Goal: Task Accomplishment & Management: Use online tool/utility

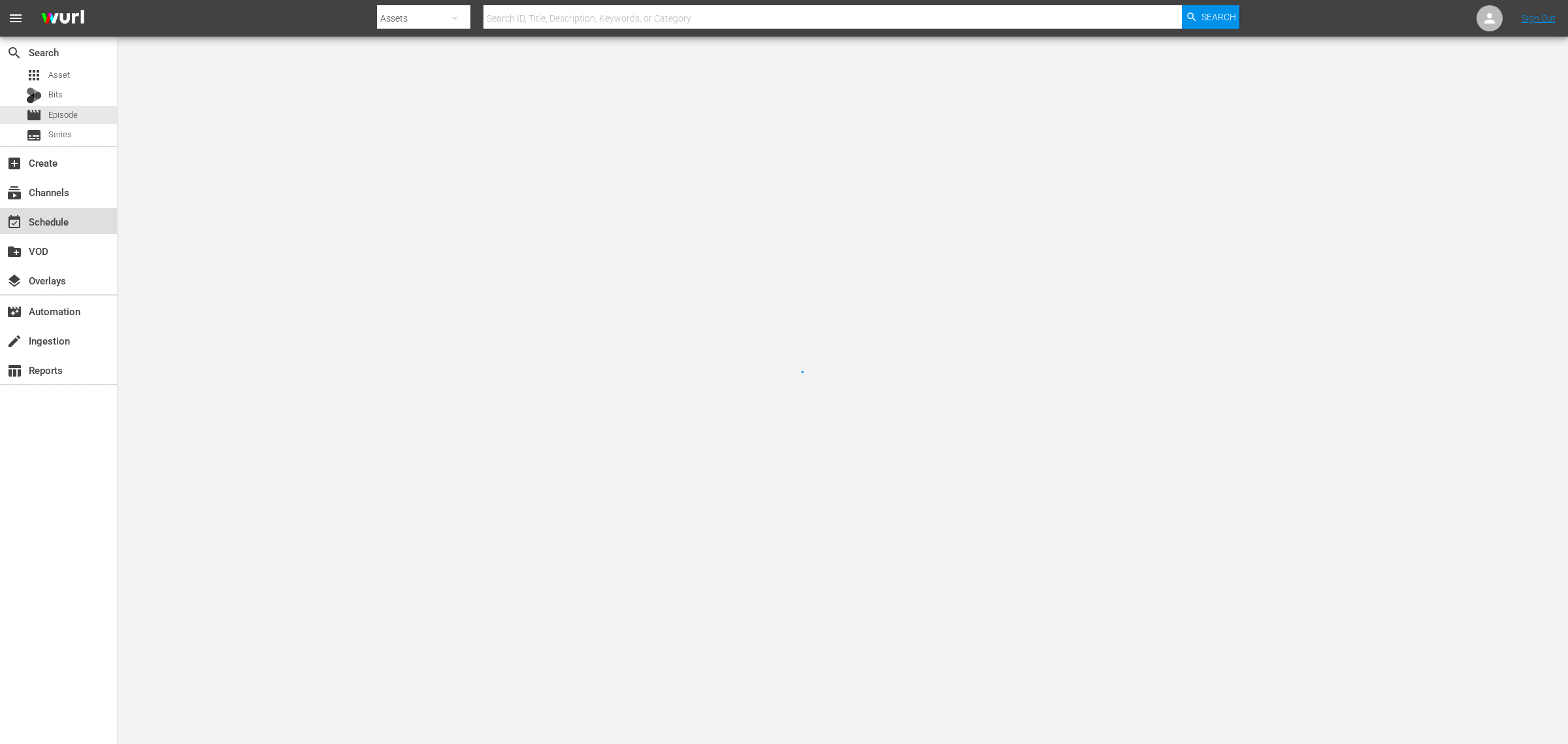
click at [79, 217] on div "event_available Schedule" at bounding box center [58, 221] width 117 height 26
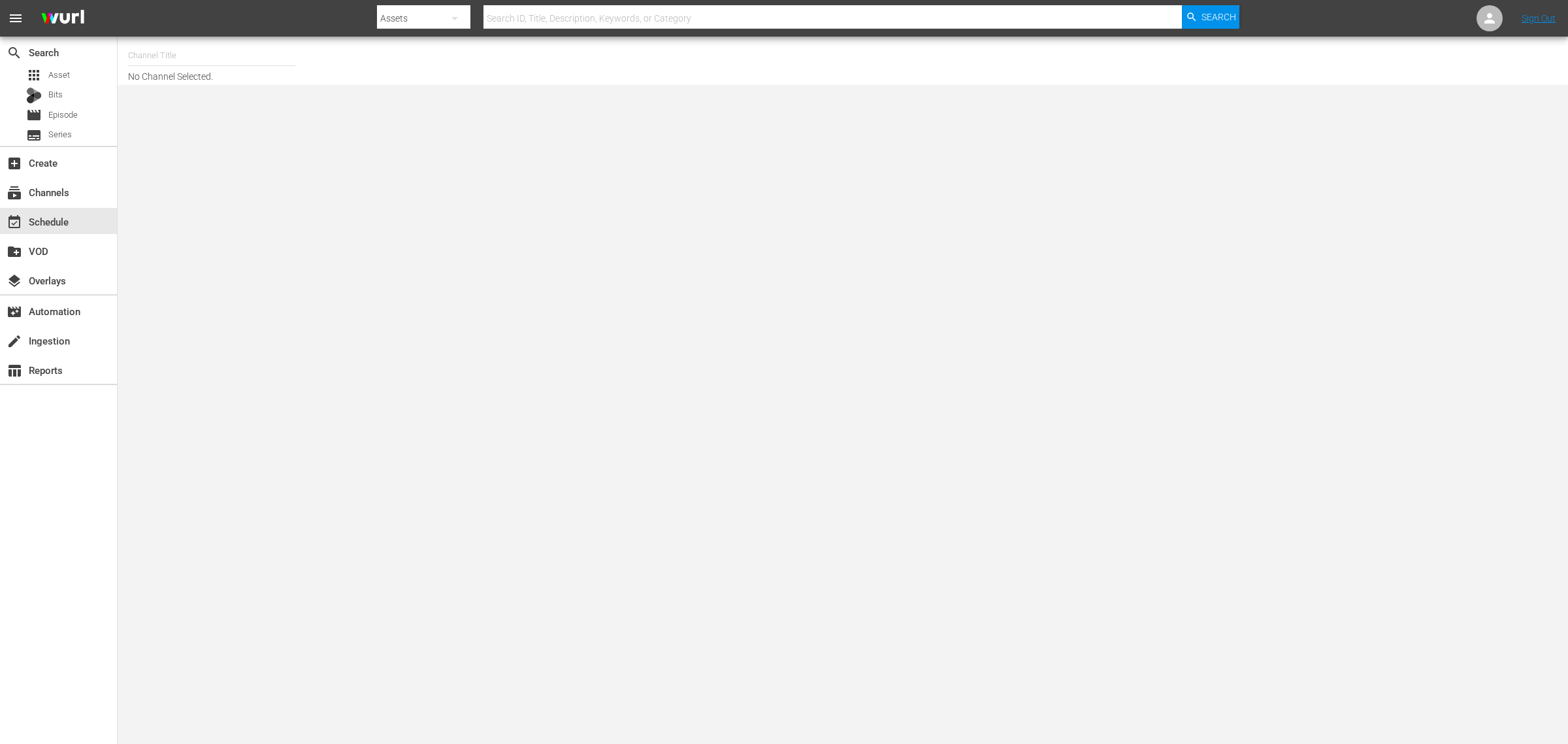
click at [175, 56] on input "text" at bounding box center [211, 55] width 168 height 31
click at [191, 85] on div "ThrillHer (1056 - aenetworks_thrillher_1)" at bounding box center [307, 91] width 338 height 31
type input "ThrillHer (1056 - aenetworks_thrillher_1)"
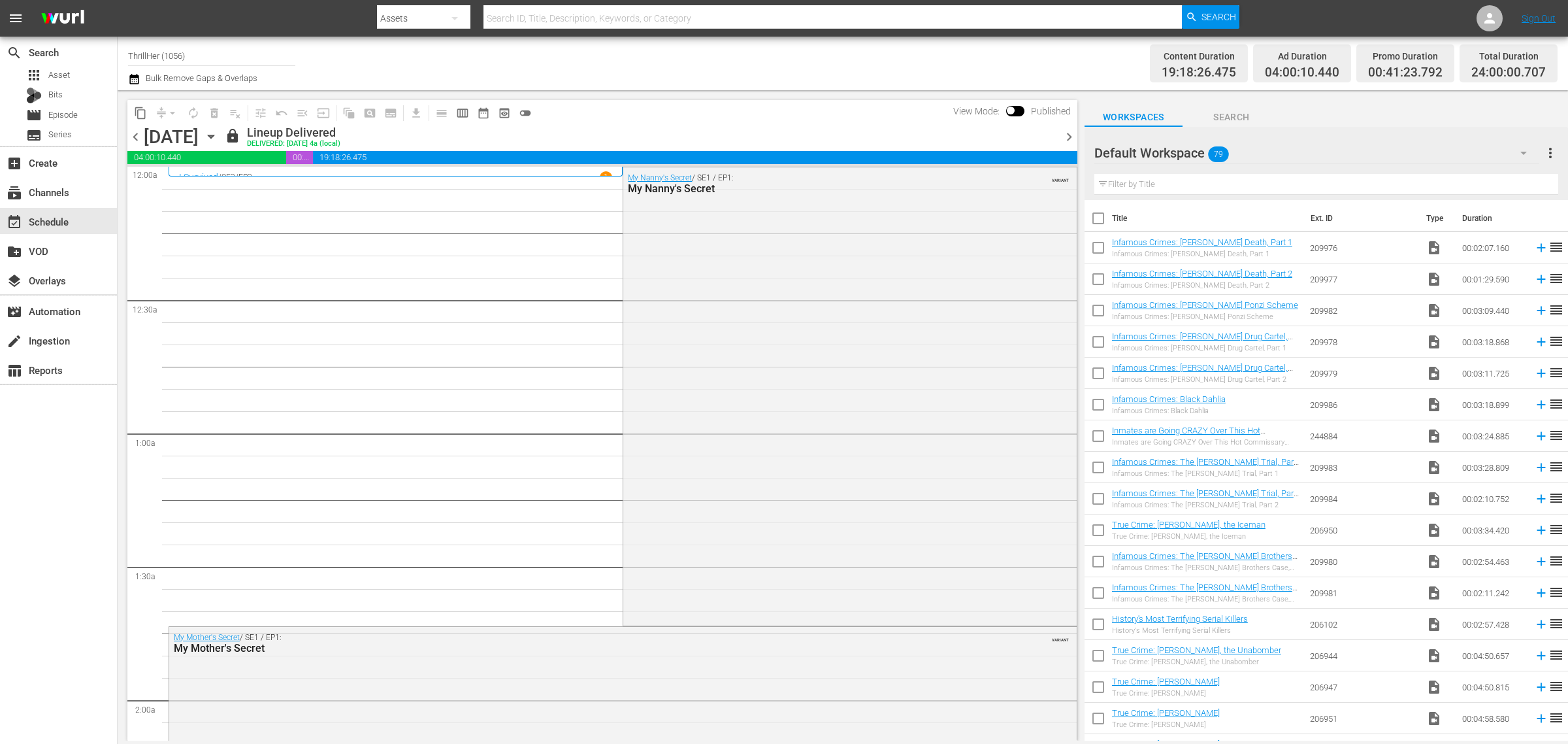
click at [219, 134] on icon "button" at bounding box center [211, 136] width 15 height 15
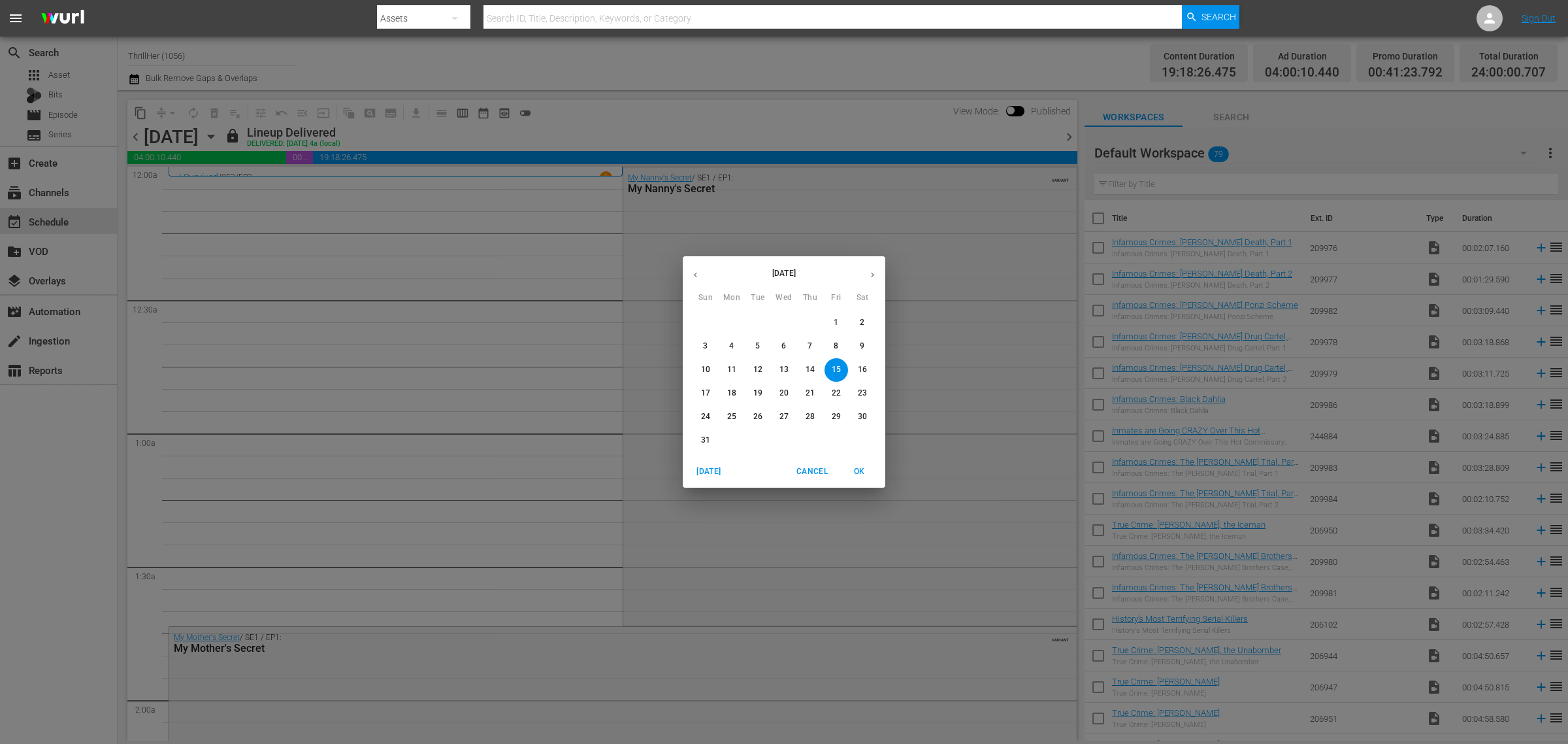
click at [834, 396] on p "22" at bounding box center [836, 393] width 9 height 11
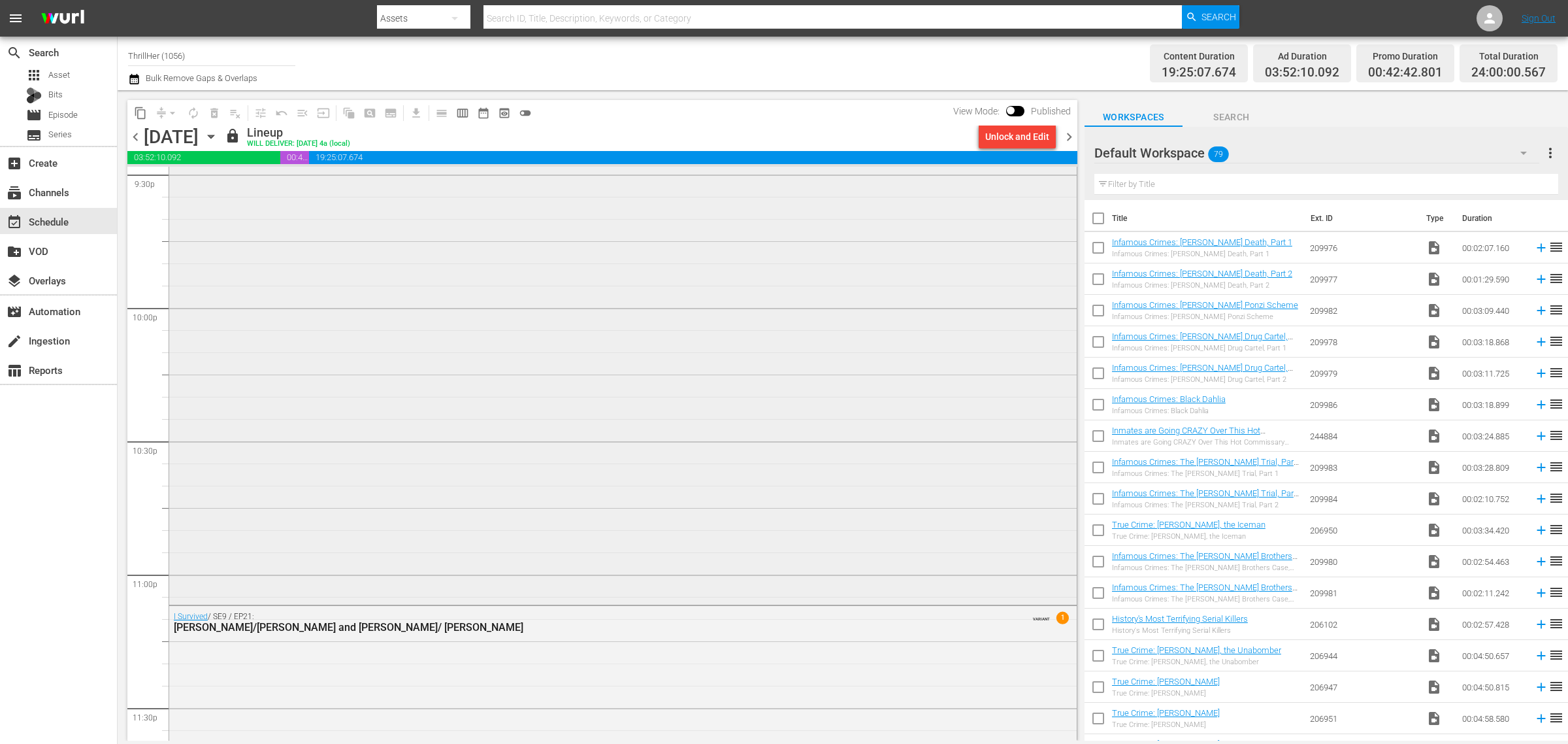
scroll to position [5825, 0]
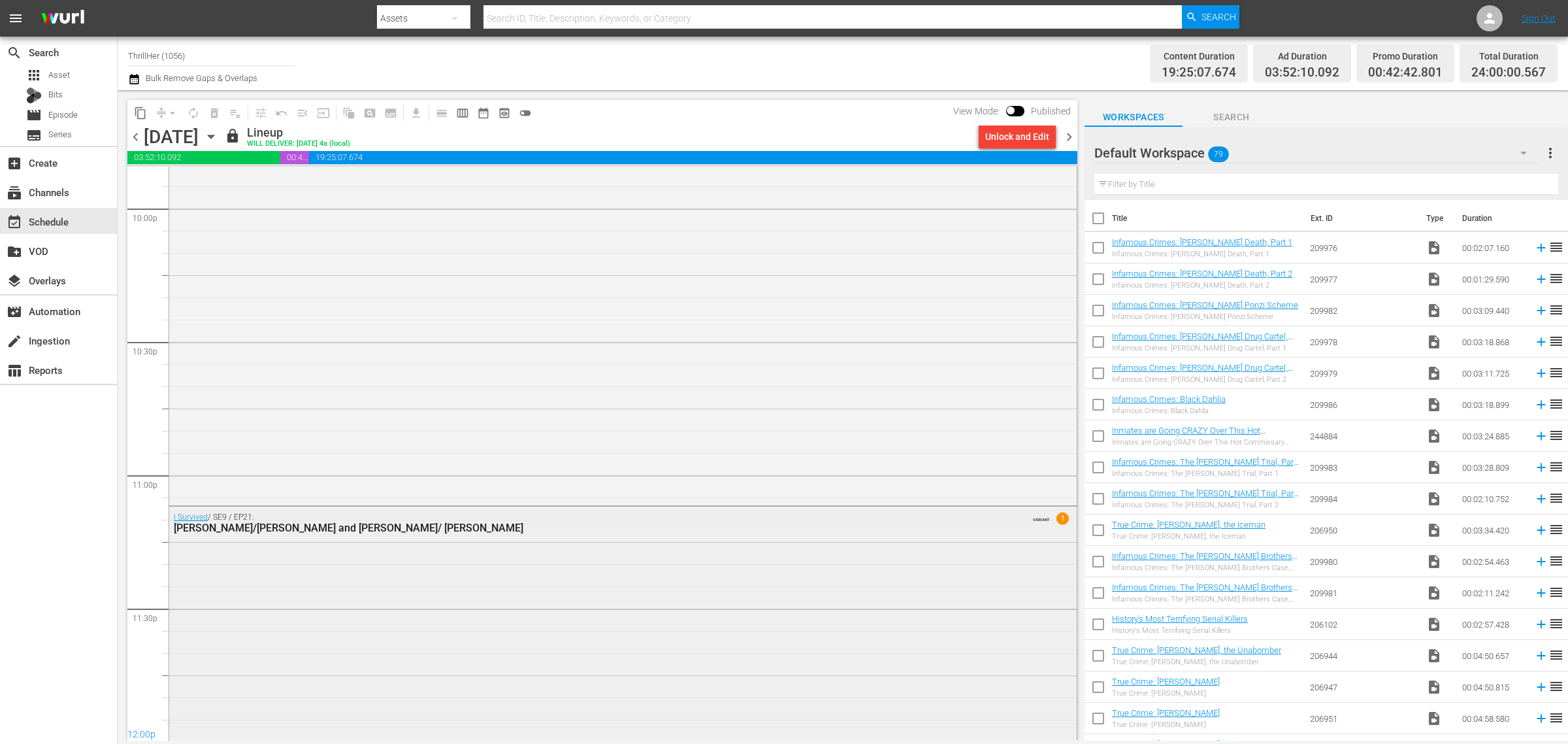
click at [859, 590] on div "I Survived / SE9 / EP21: [PERSON_NAME]/[PERSON_NAME] and [PERSON_NAME]/ [PERSON…" at bounding box center [623, 622] width 907 height 231
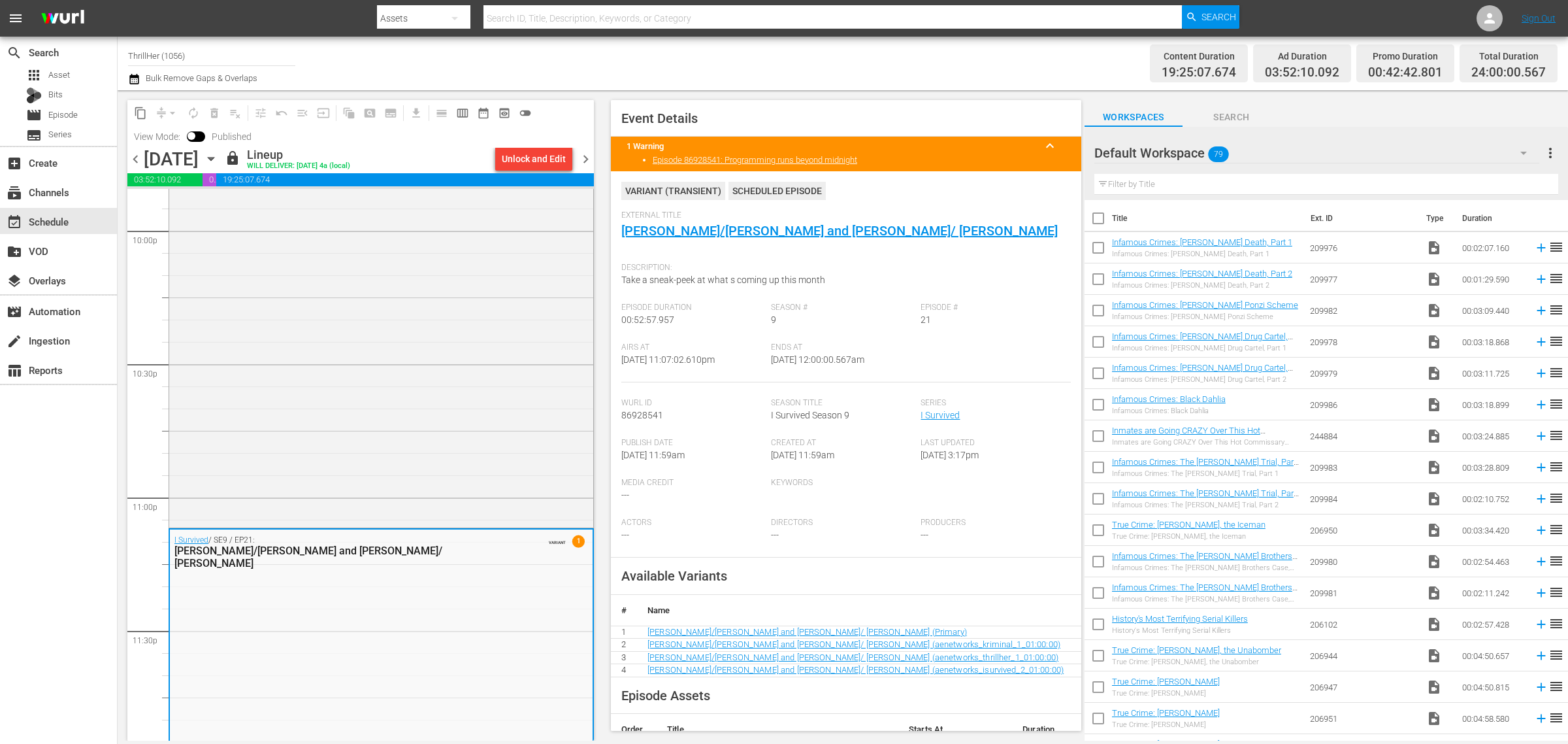
click at [586, 158] on span "chevron_right" at bounding box center [585, 159] width 17 height 17
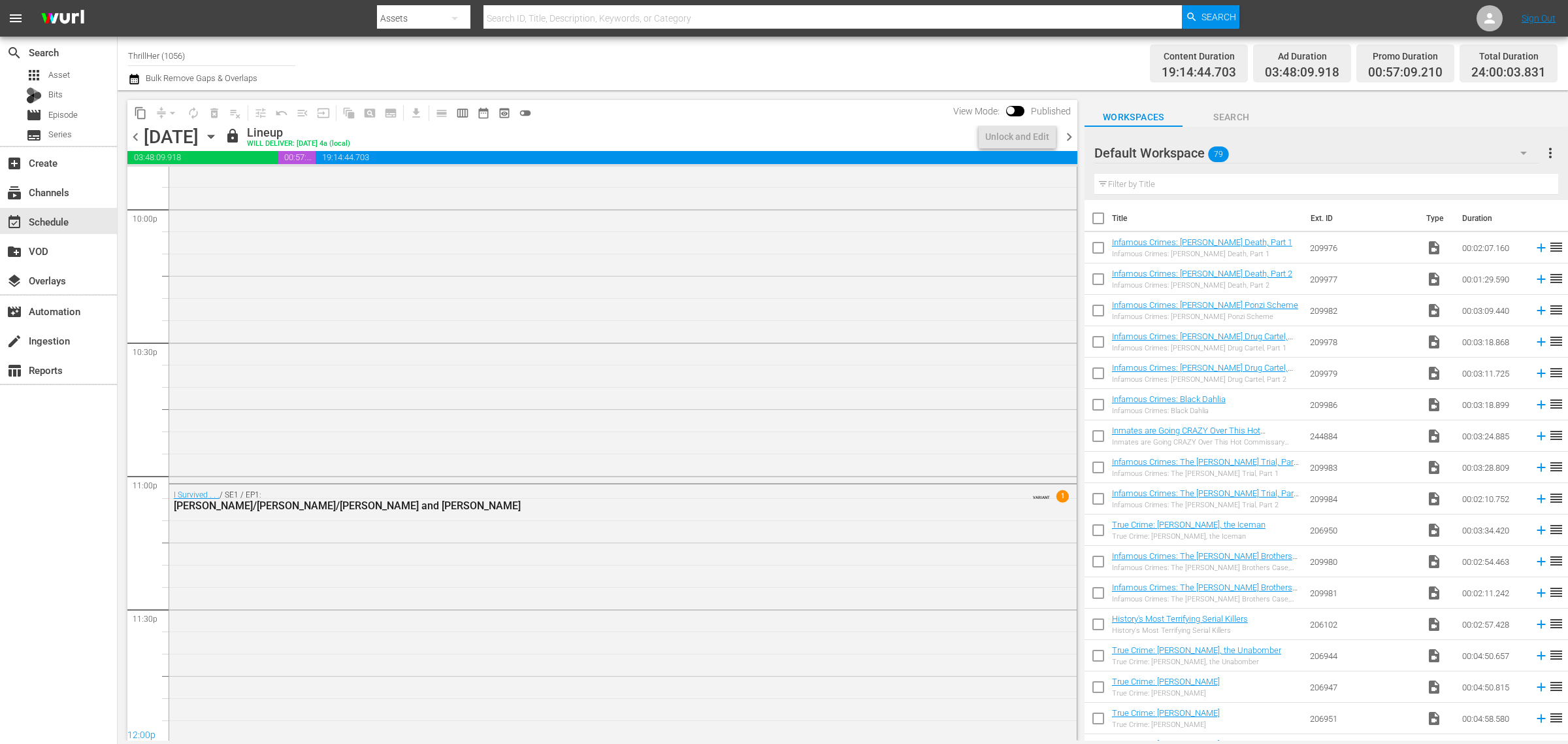
scroll to position [5759, 0]
